Goal: Information Seeking & Learning: Check status

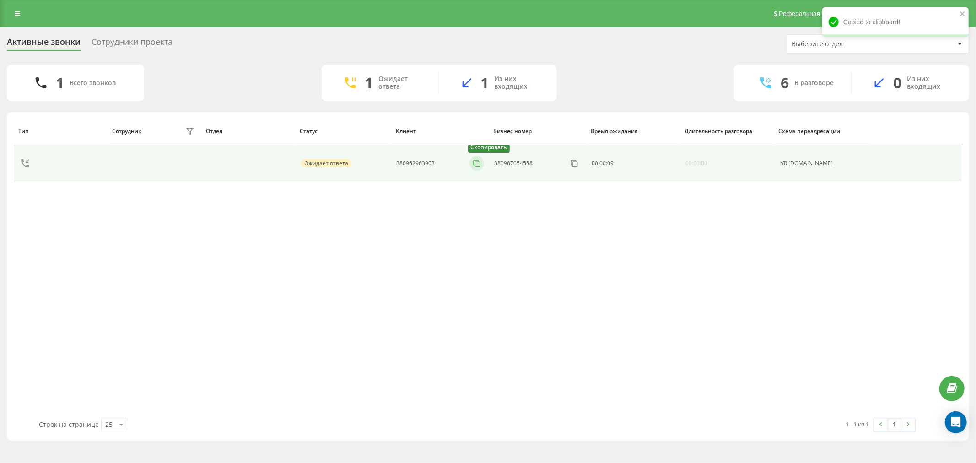
click at [472, 162] on icon at bounding box center [476, 163] width 9 height 9
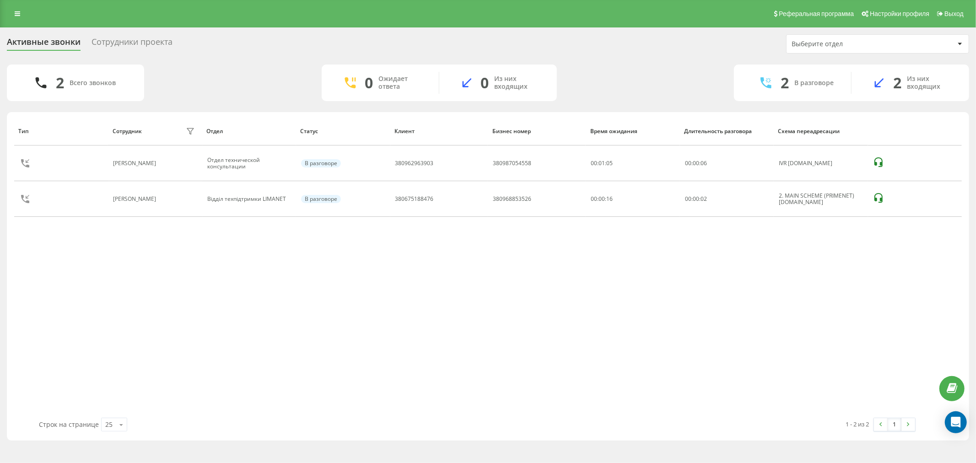
click at [114, 15] on div "Реферальная программа Настройки профиля Выход" at bounding box center [488, 13] width 976 height 27
click at [175, 264] on div "Тип Сотрудник фильтра Отдел Статус Клиент Бизнес номер Время ожидания Длительно…" at bounding box center [488, 267] width 948 height 301
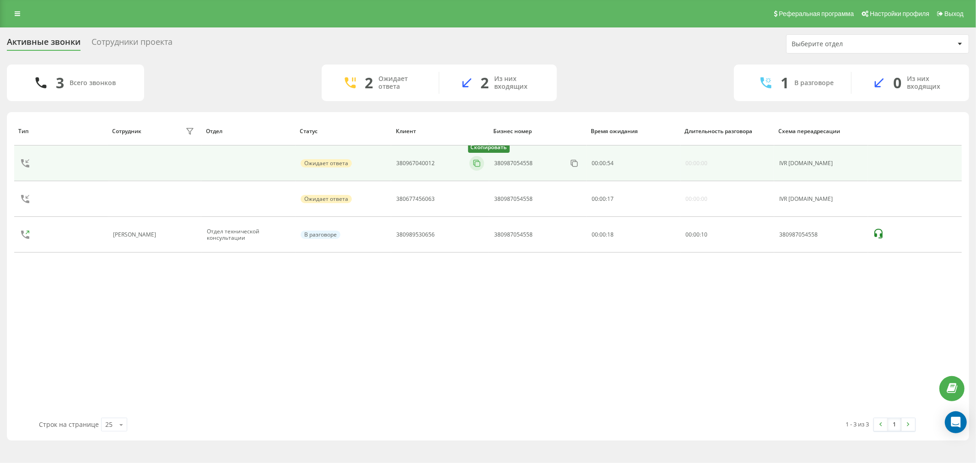
click at [478, 168] on button at bounding box center [477, 163] width 15 height 10
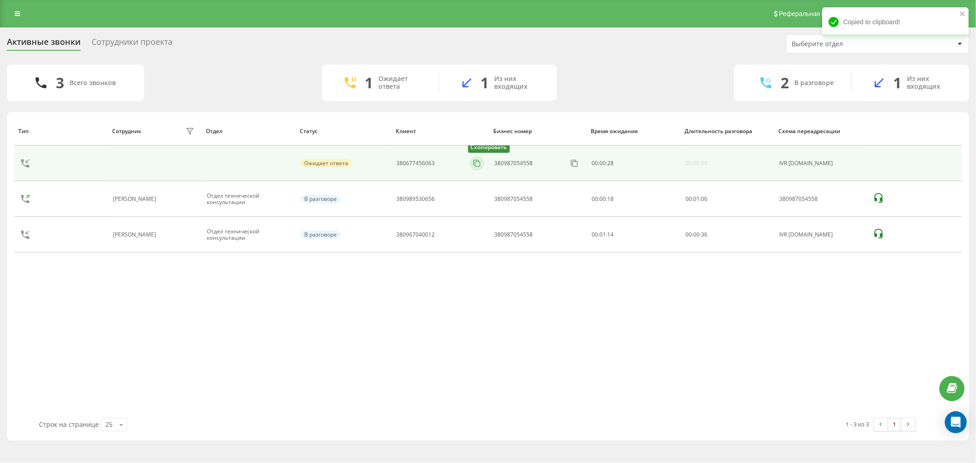
click at [478, 168] on icon at bounding box center [476, 163] width 9 height 9
click at [476, 162] on rect at bounding box center [477, 164] width 5 height 5
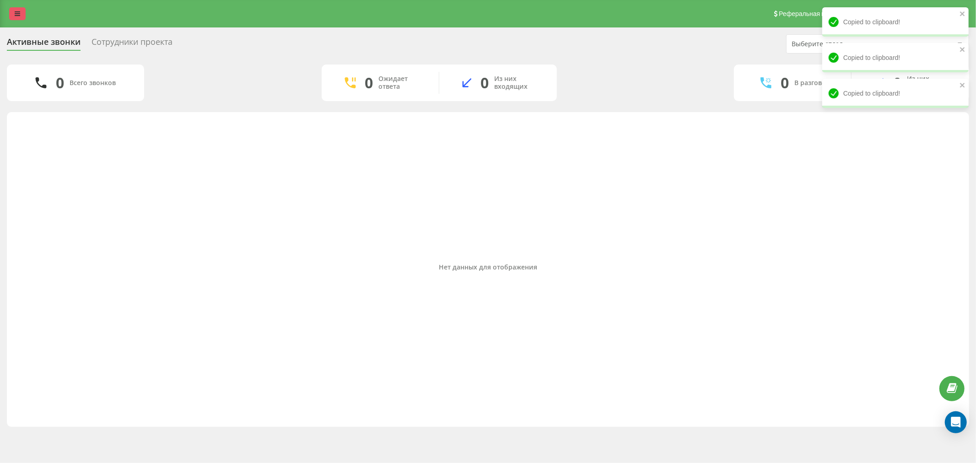
click at [17, 14] on icon at bounding box center [17, 14] width 5 height 6
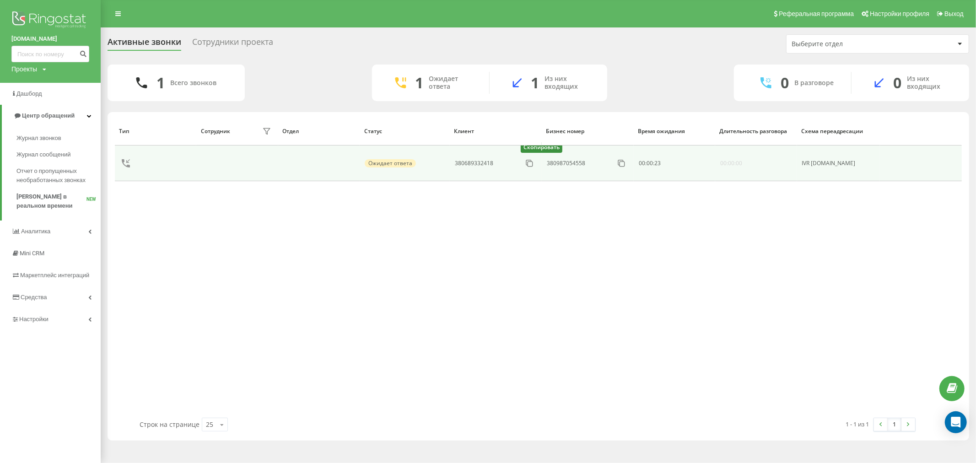
drag, startPoint x: 535, startPoint y: 166, endPoint x: 477, endPoint y: 159, distance: 58.6
click at [535, 166] on button at bounding box center [529, 163] width 15 height 10
click at [530, 166] on icon at bounding box center [529, 163] width 9 height 9
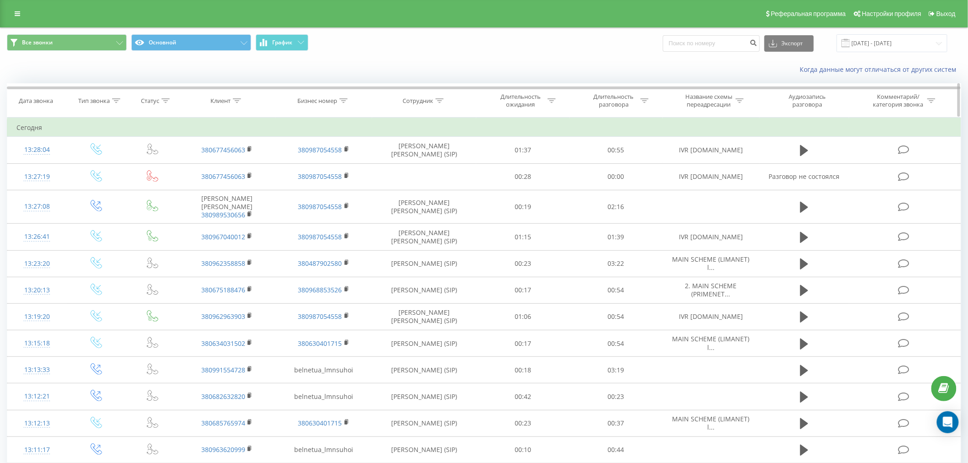
click at [234, 102] on icon at bounding box center [237, 100] width 8 height 5
click at [241, 167] on input "text" at bounding box center [227, 166] width 81 height 16
paste input "380677456063"
type input "380677456063"
click at [243, 188] on span "OK" at bounding box center [246, 184] width 26 height 14
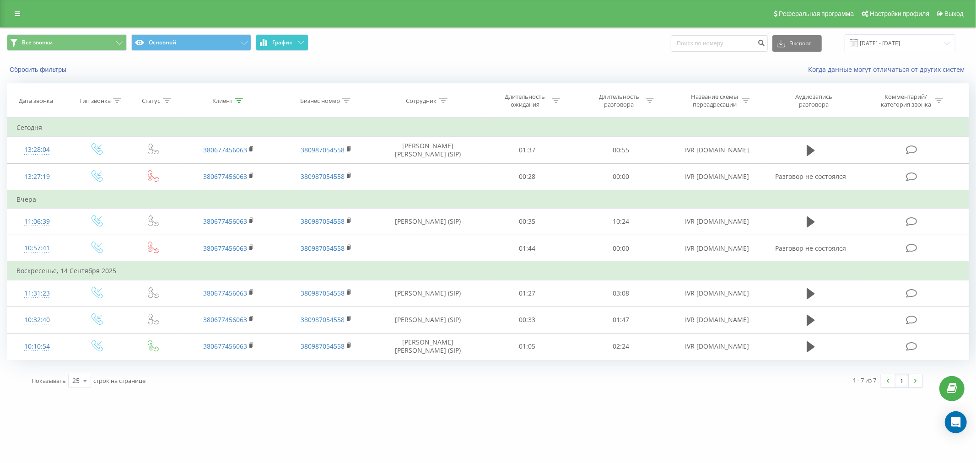
click at [292, 49] on button "График" at bounding box center [282, 42] width 53 height 16
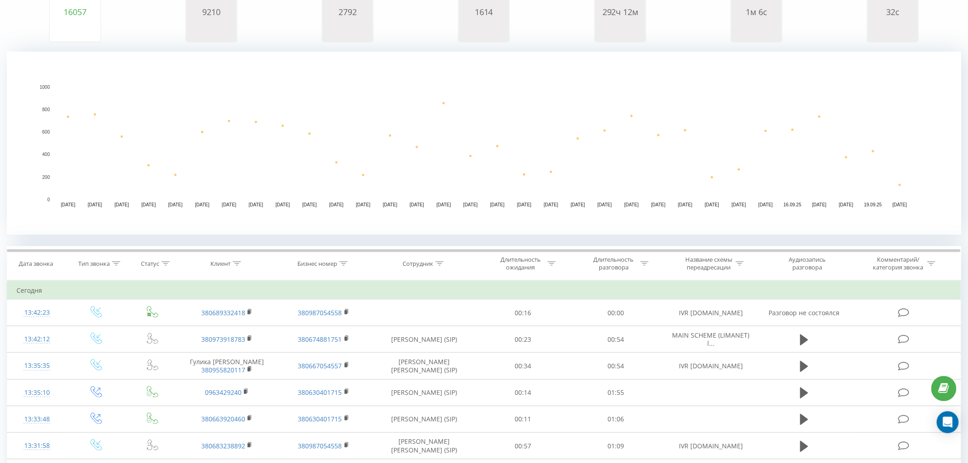
scroll to position [152, 0]
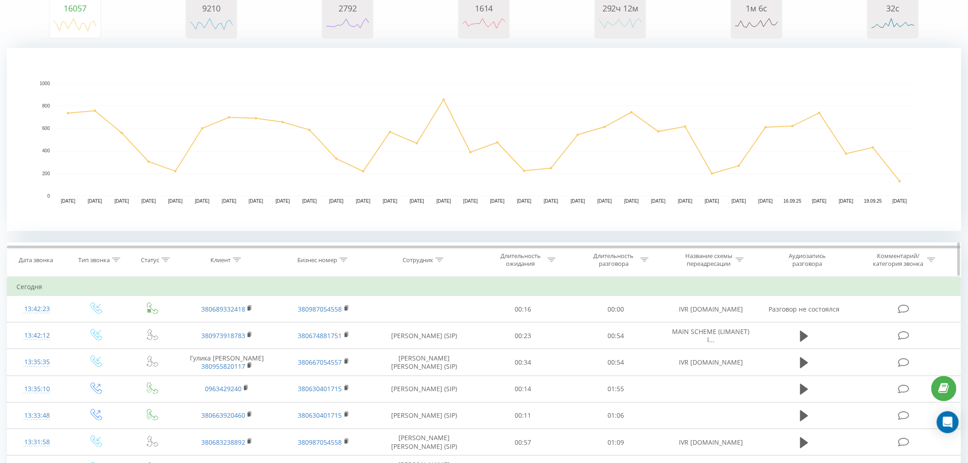
click at [240, 261] on icon at bounding box center [237, 260] width 8 height 5
click at [232, 319] on input "text" at bounding box center [227, 326] width 81 height 16
paste input "380689332418"
type input "380689332418"
click at [250, 338] on span "OK" at bounding box center [246, 343] width 26 height 14
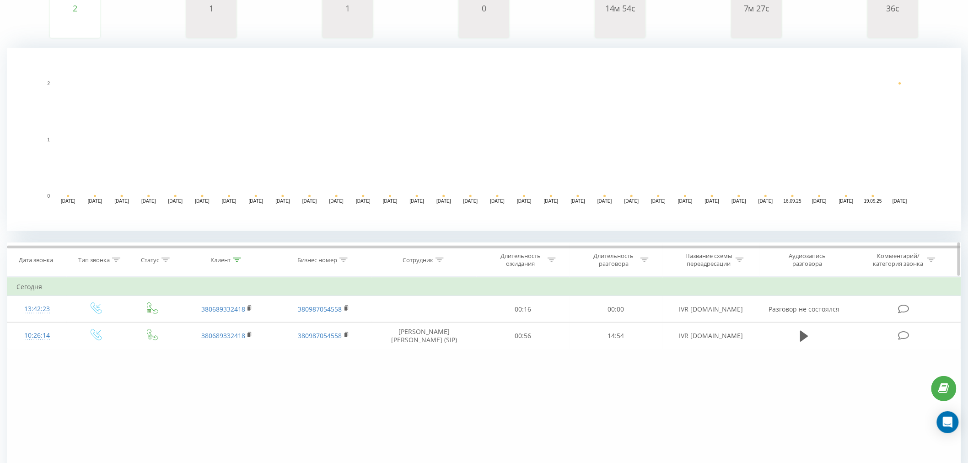
click at [238, 261] on icon at bounding box center [237, 260] width 8 height 5
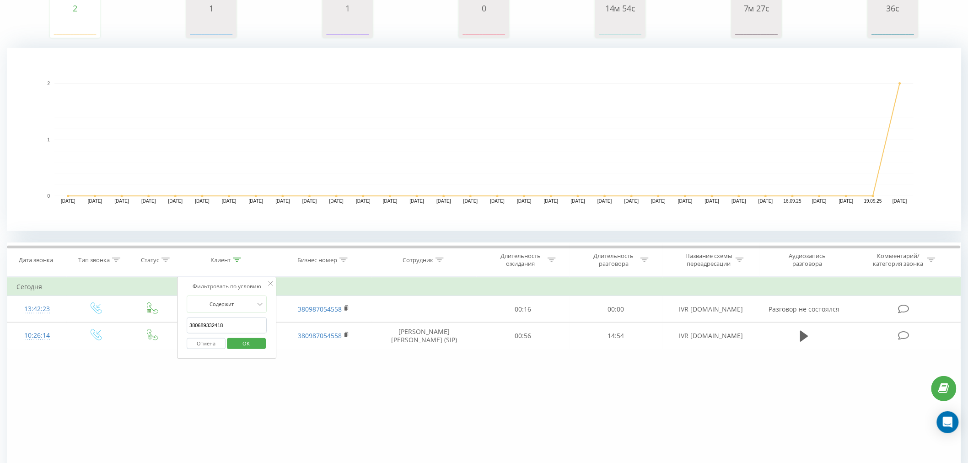
click at [205, 342] on button "Отмена" at bounding box center [206, 343] width 39 height 11
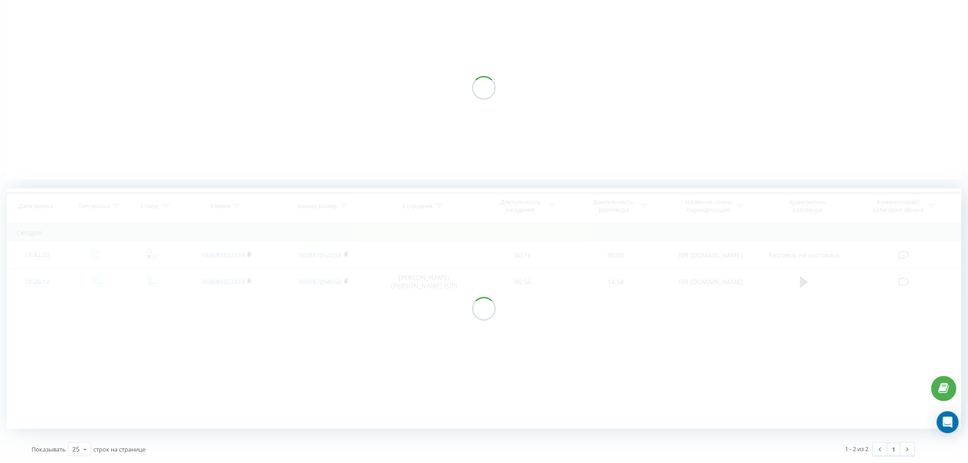
scroll to position [78, 0]
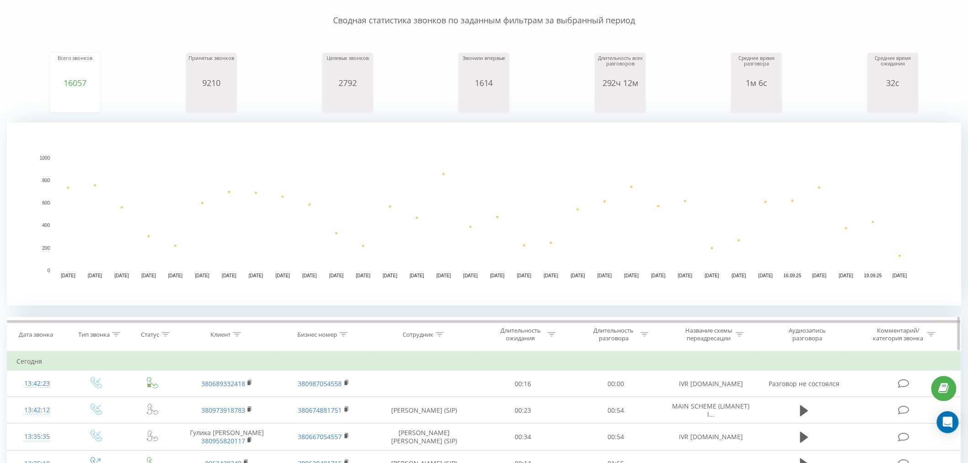
click at [236, 337] on div at bounding box center [237, 335] width 8 height 8
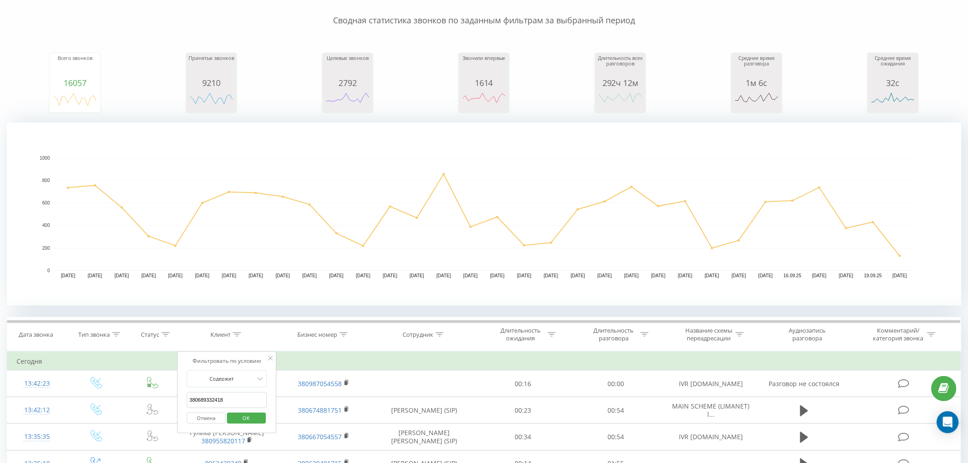
click at [217, 399] on input "380689332418" at bounding box center [227, 400] width 81 height 16
paste input "380689332418"
type input "380689332418"
click at [246, 415] on span "OK" at bounding box center [246, 418] width 26 height 14
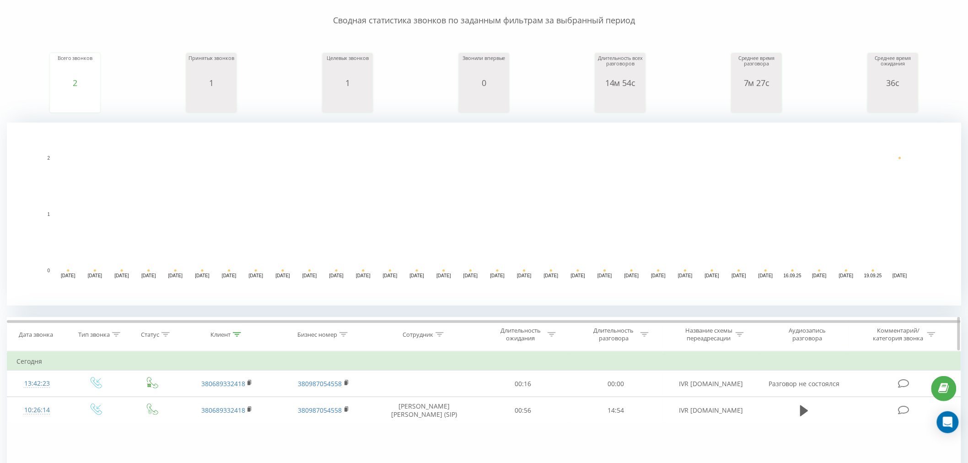
scroll to position [129, 0]
